Goal: Navigation & Orientation: Find specific page/section

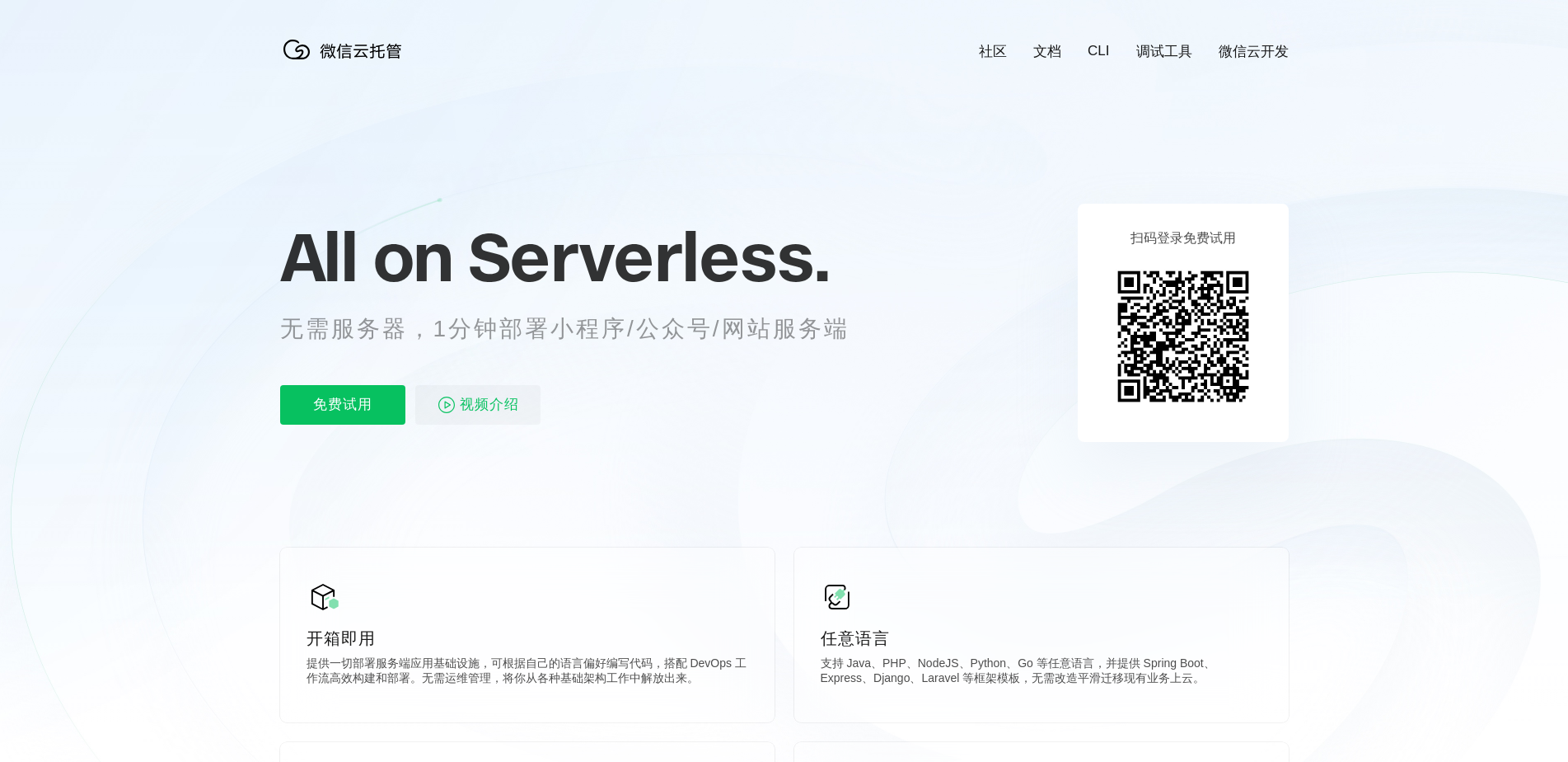
click at [1266, 42] on link "微信云开发" at bounding box center [1253, 50] width 70 height 19
